Goal: Information Seeking & Learning: Learn about a topic

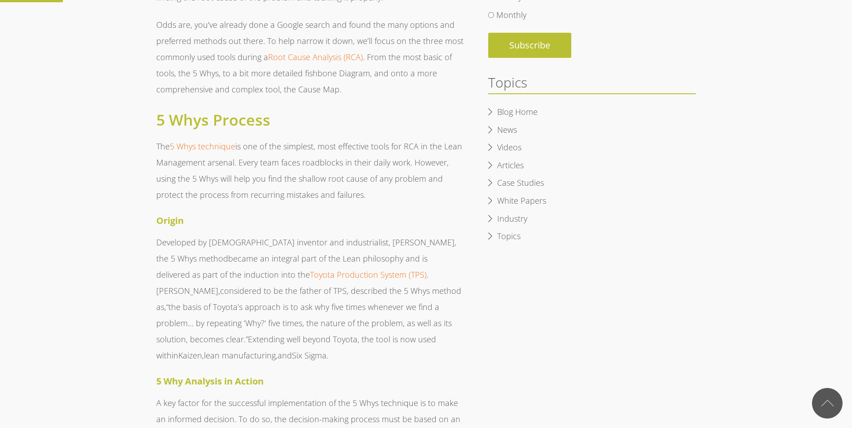
scroll to position [539, 0]
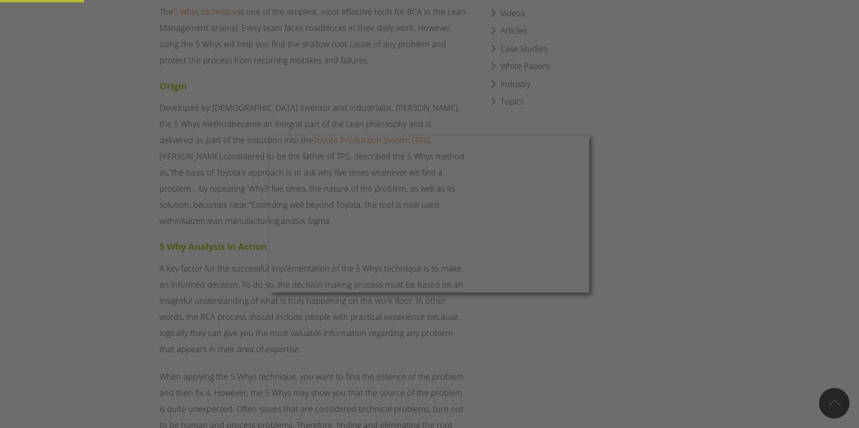
click at [116, 188] on div at bounding box center [433, 216] width 867 height 433
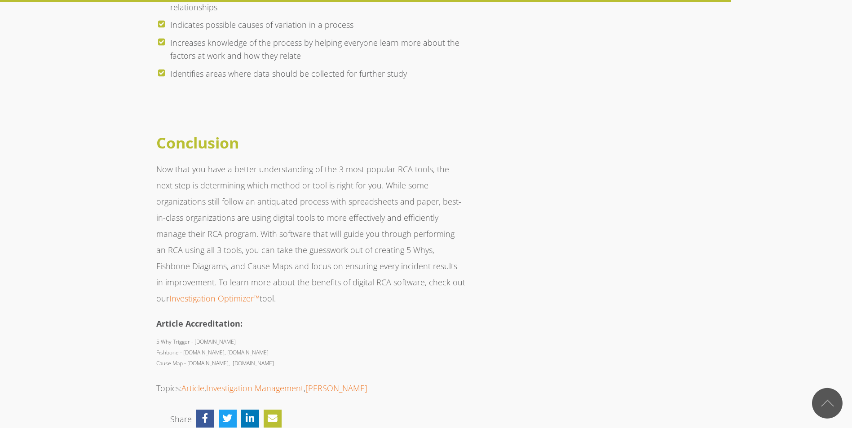
scroll to position [4716, 0]
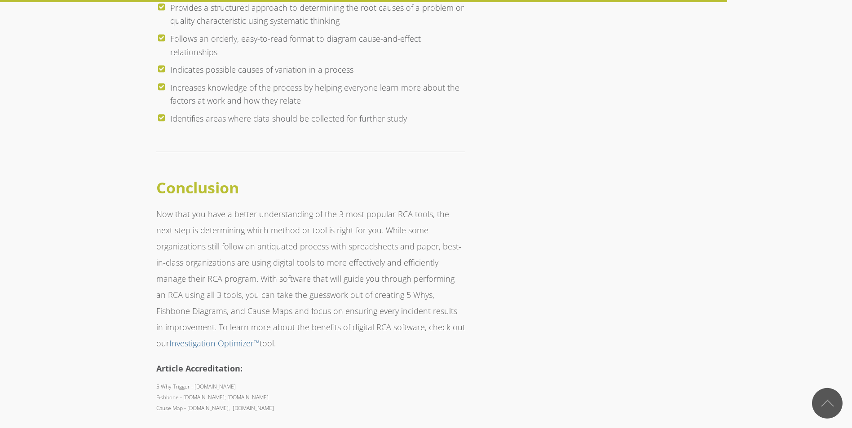
click at [260, 338] on link "Investigation Optimizer™" at bounding box center [214, 343] width 90 height 11
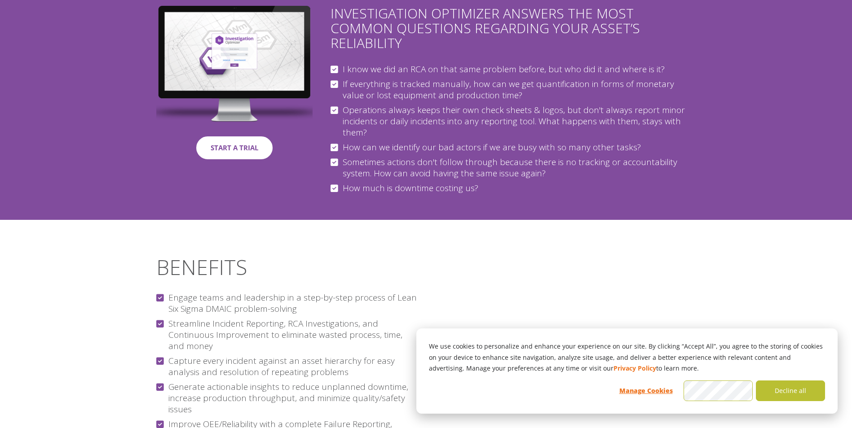
scroll to position [853, 0]
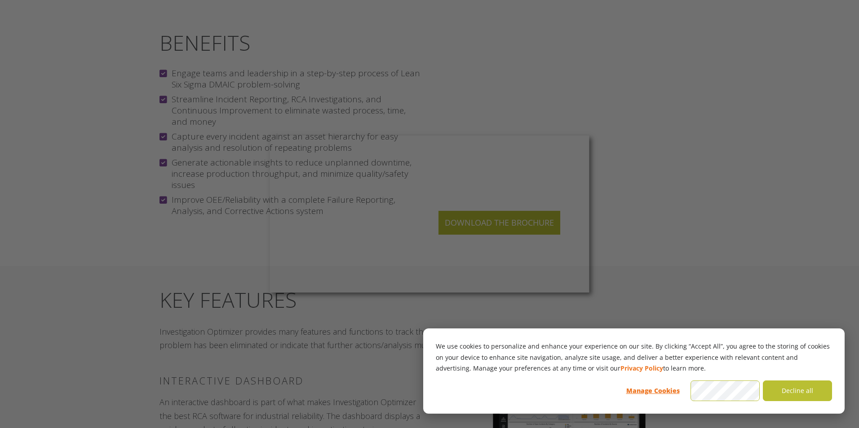
click at [84, 191] on div at bounding box center [433, 216] width 867 height 433
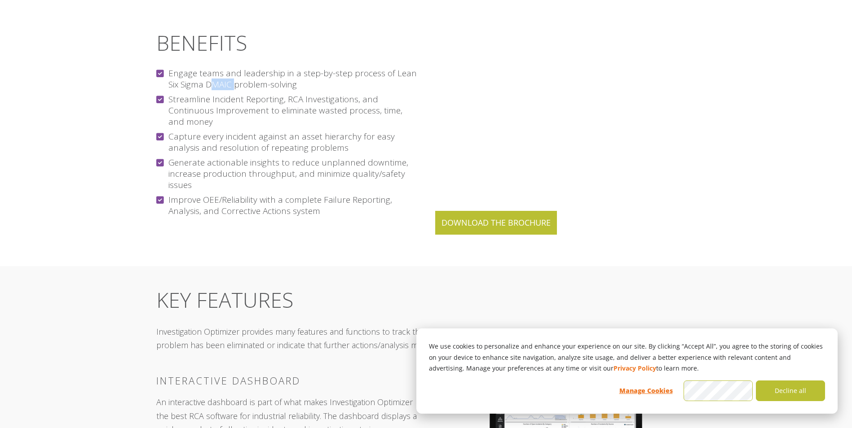
drag, startPoint x: 207, startPoint y: 69, endPoint x: 232, endPoint y: 67, distance: 25.2
click at [232, 68] on p "Engage teams and leadership in a step-by-step process of Lean Six Sigma DMAIC p…" at bounding box center [286, 79] width 261 height 22
drag, startPoint x: 232, startPoint y: 67, endPoint x: 226, endPoint y: 69, distance: 6.0
copy p "DMAIC"
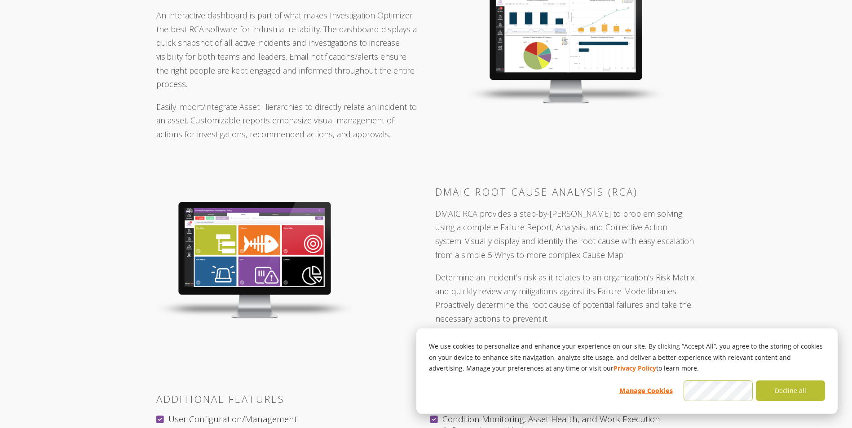
scroll to position [1437, 0]
